Goal: Navigation & Orientation: Find specific page/section

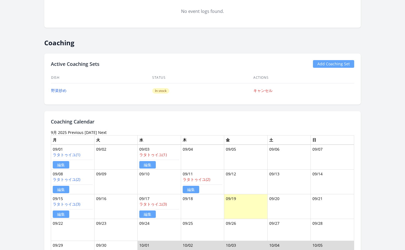
scroll to position [5, 0]
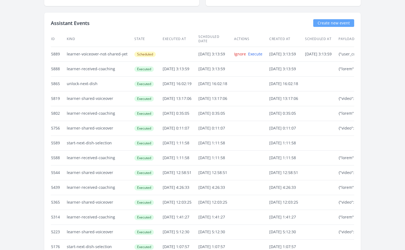
scroll to position [1194, 0]
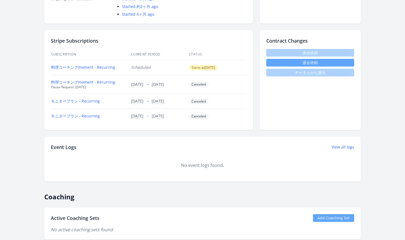
scroll to position [177, 0]
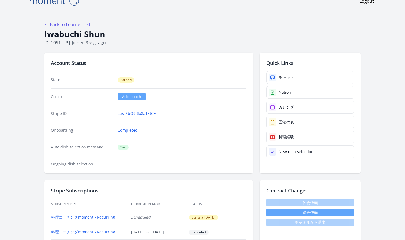
scroll to position [12, 0]
